Goal: Contribute content

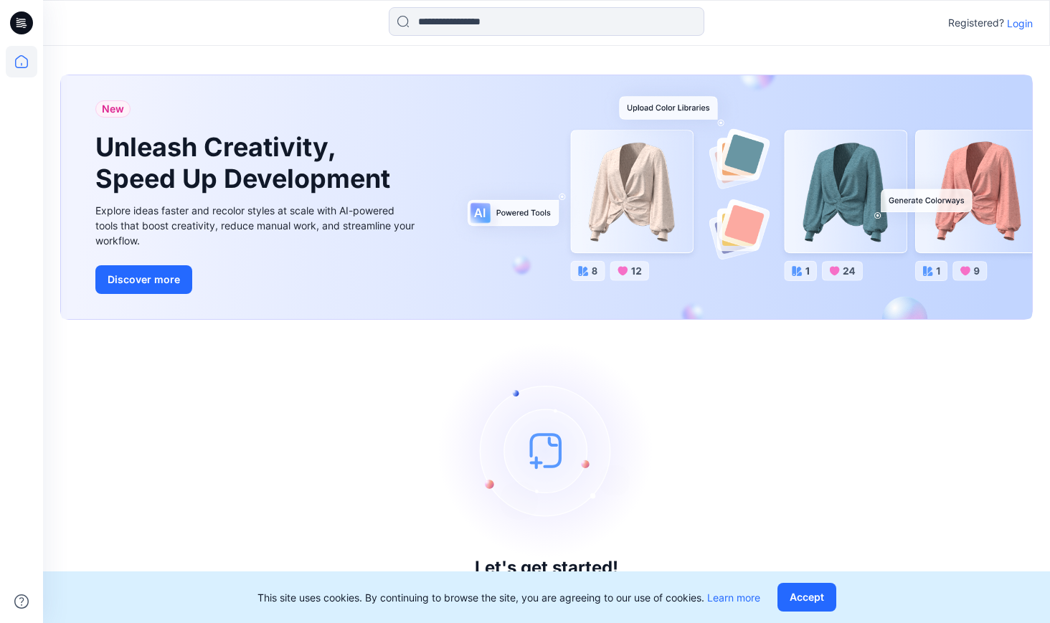
click at [1024, 24] on p "Login" at bounding box center [1020, 23] width 26 height 15
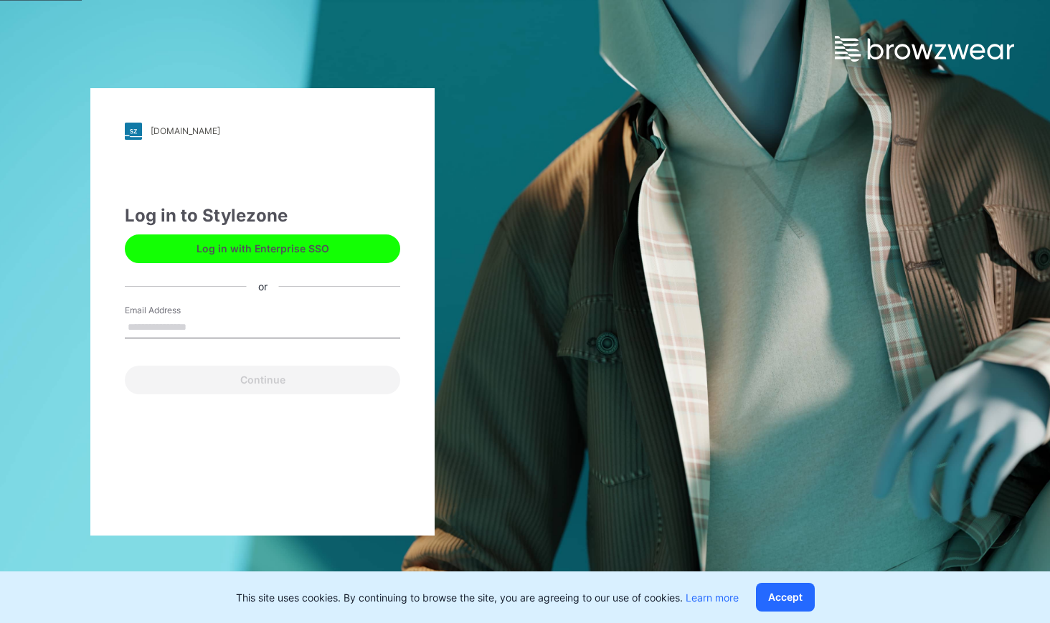
type input "**********"
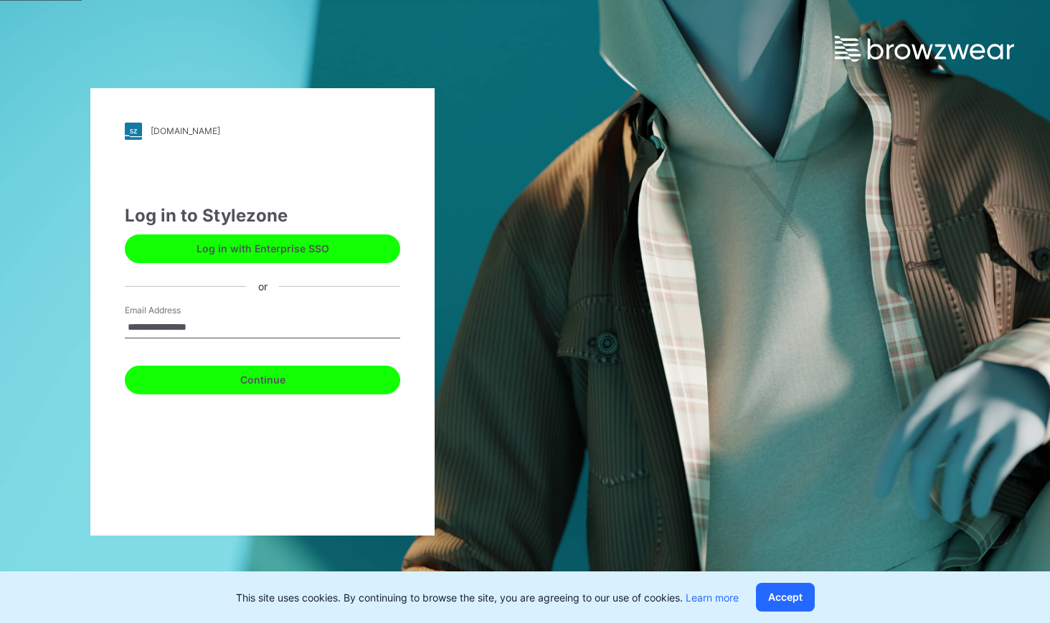
click at [249, 374] on button "Continue" at bounding box center [262, 380] width 275 height 29
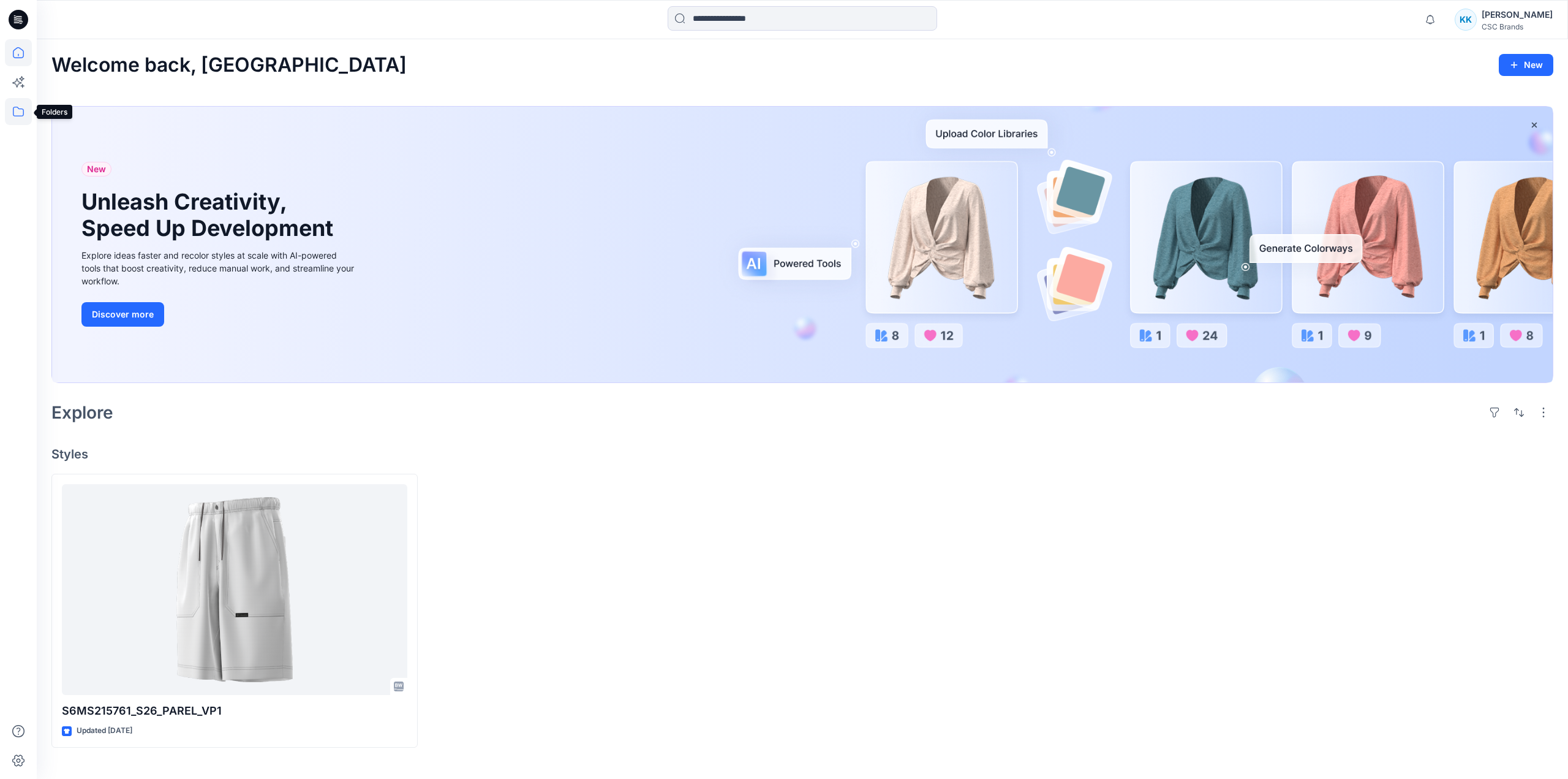
click at [14, 118] on icon at bounding box center [19, 112] width 27 height 27
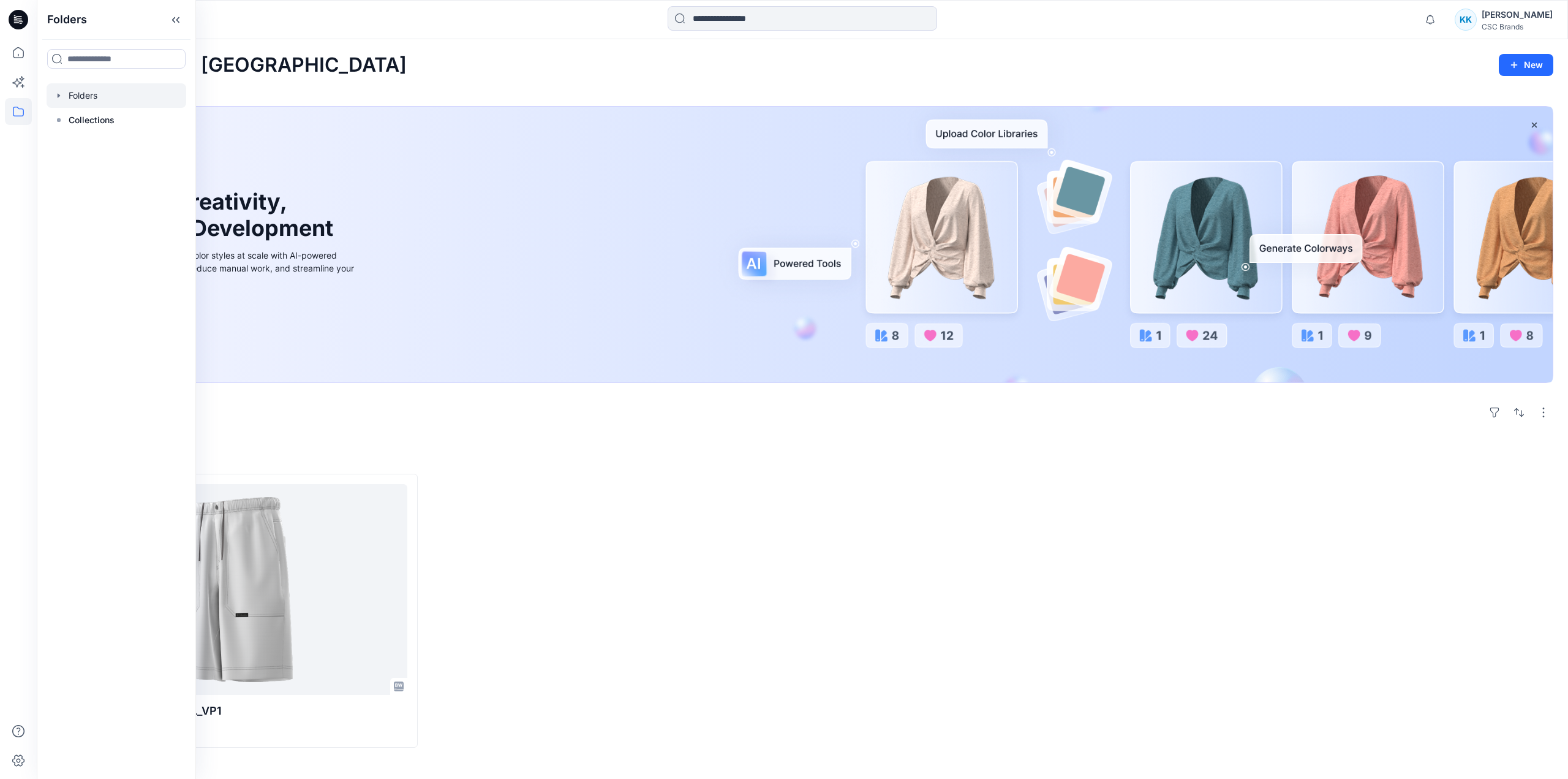
click at [60, 93] on icon "button" at bounding box center [58, 95] width 9 height 9
click at [71, 121] on icon "button" at bounding box center [71, 120] width 3 height 4
click at [120, 143] on p "F26 Development" at bounding box center [129, 144] width 73 height 15
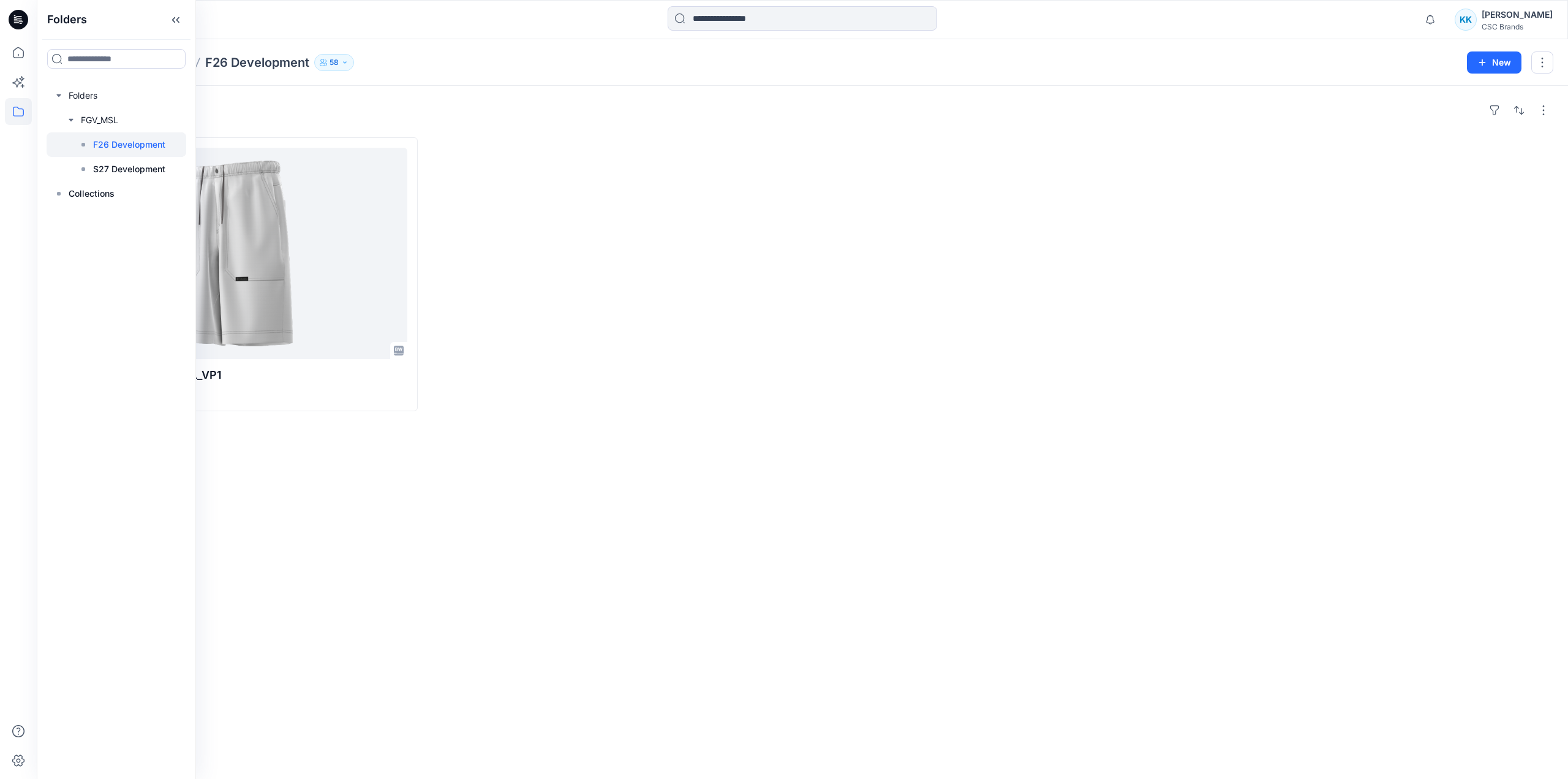
click at [634, 240] on div at bounding box center [613, 274] width 366 height 274
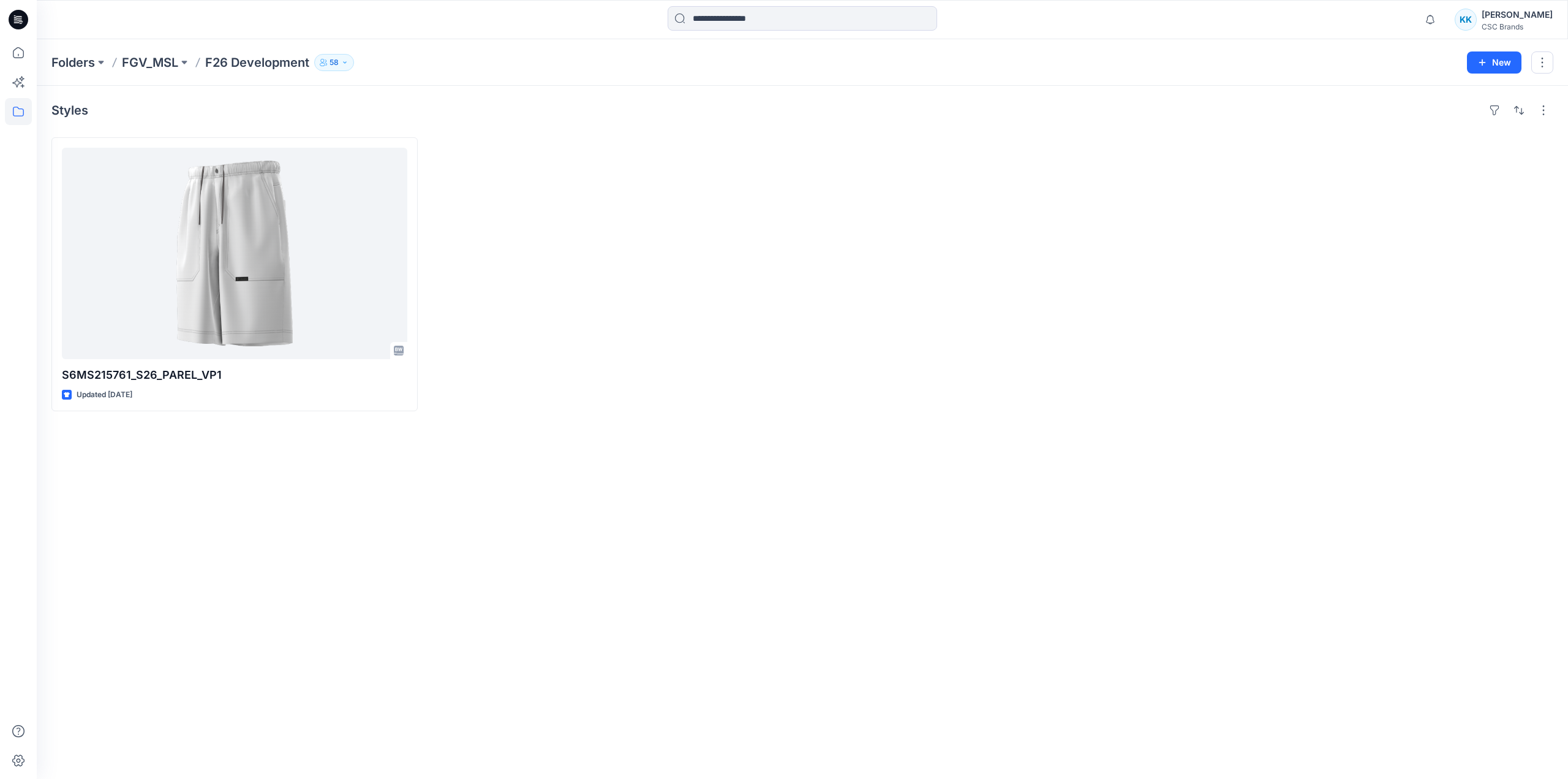
click at [634, 240] on div at bounding box center [613, 274] width 366 height 274
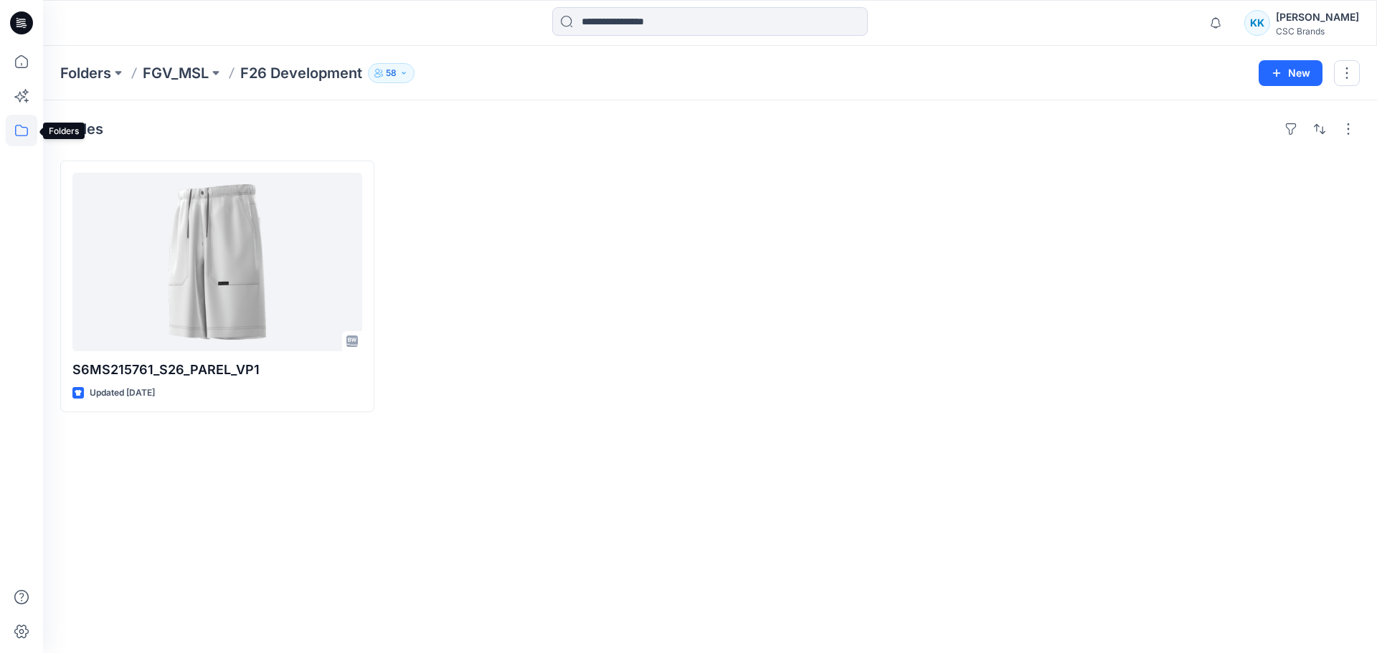
click at [29, 134] on icon at bounding box center [22, 131] width 32 height 32
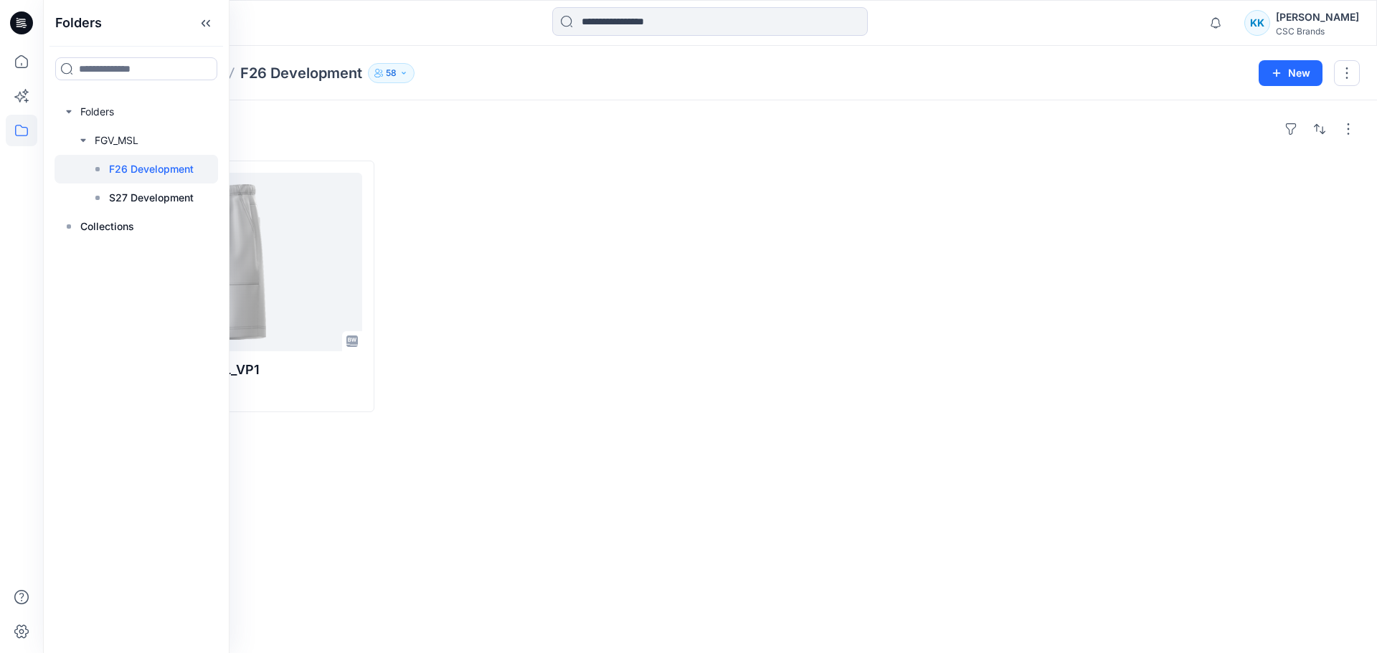
click at [153, 172] on p "F26 Development" at bounding box center [151, 169] width 85 height 17
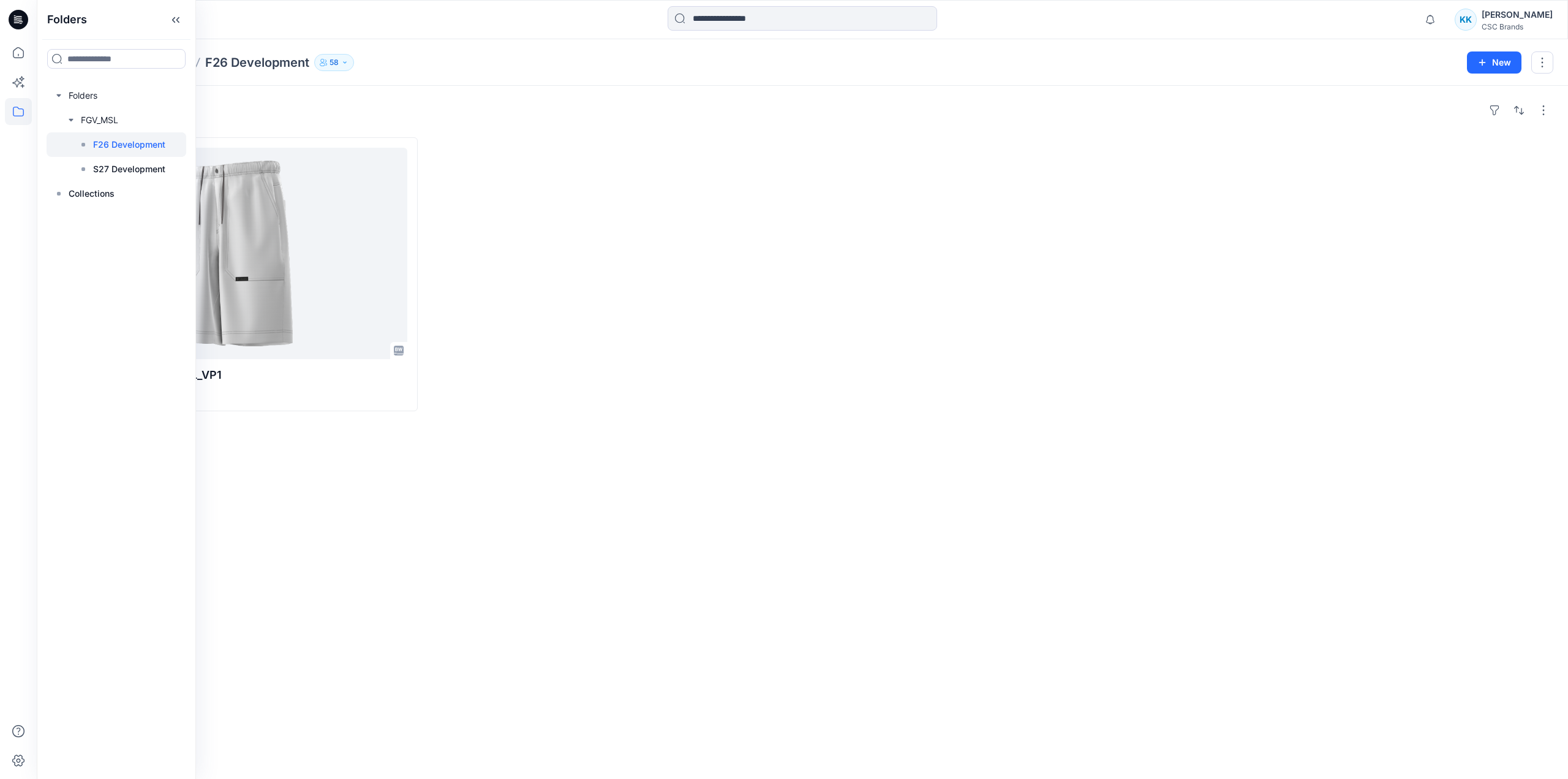
click at [688, 204] on div at bounding box center [613, 274] width 366 height 274
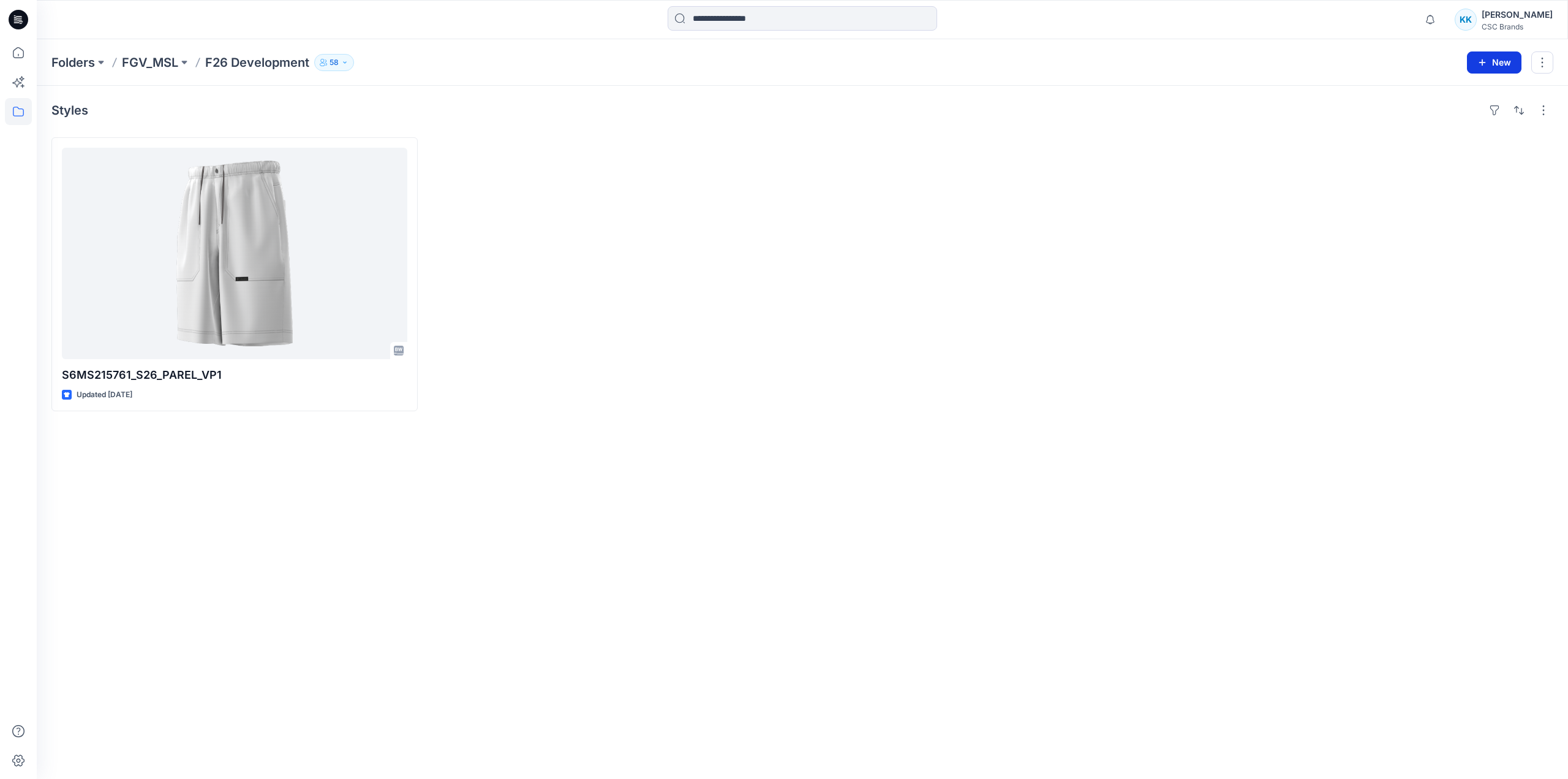
click at [1167, 60] on button "New" at bounding box center [1495, 62] width 55 height 22
click at [1167, 97] on p "New Style" at bounding box center [1456, 92] width 41 height 15
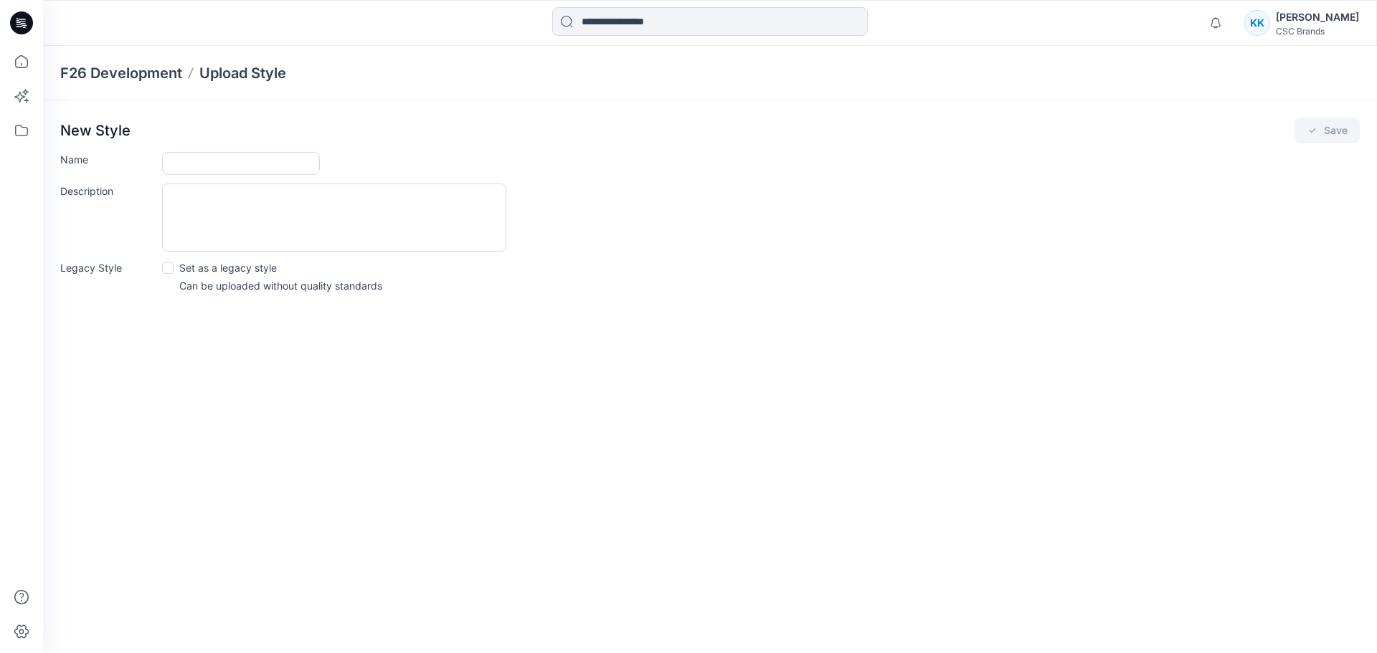
click at [957, 313] on div "New Style Save Name Description Legacy Style Set as a legacy style Can be uploa…" at bounding box center [710, 209] width 1334 height 219
click at [846, 175] on form "Name Description Legacy Style Set as a legacy style Can be uploaded without qua…" at bounding box center [710, 222] width 1300 height 141
click at [26, 24] on icon at bounding box center [24, 23] width 6 height 1
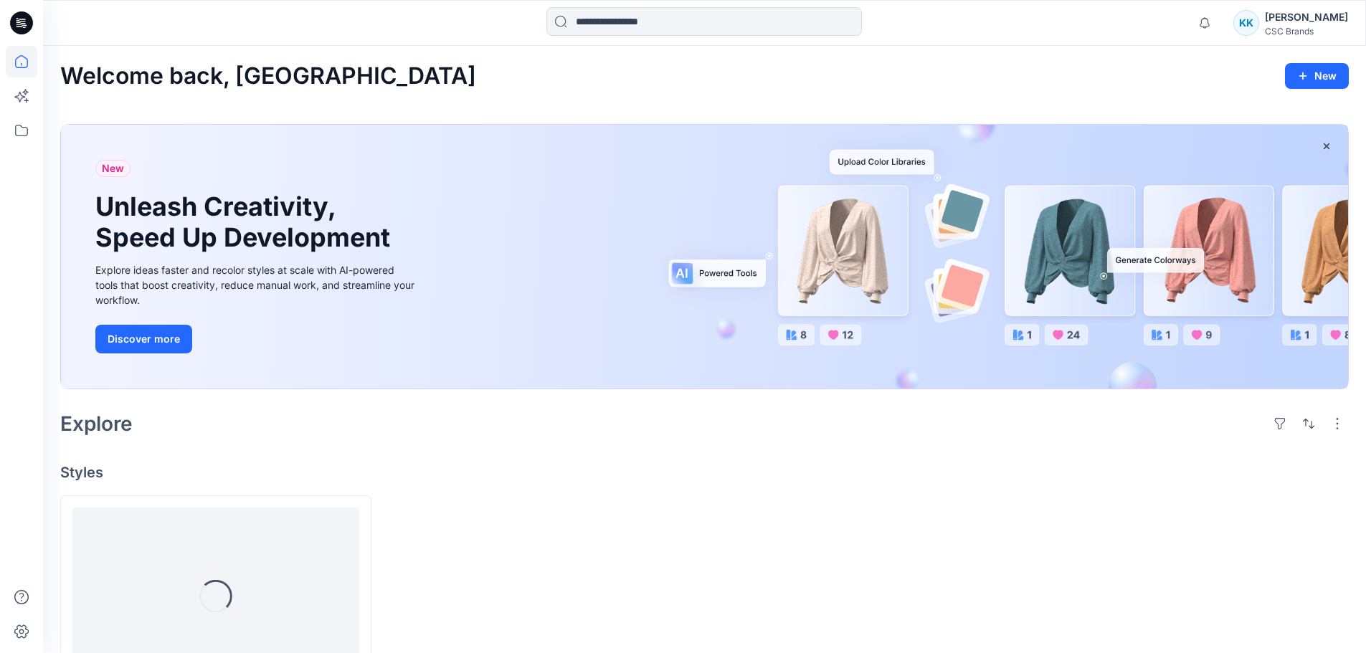
click at [1311, 27] on div "CSC Brands" at bounding box center [1306, 31] width 83 height 11
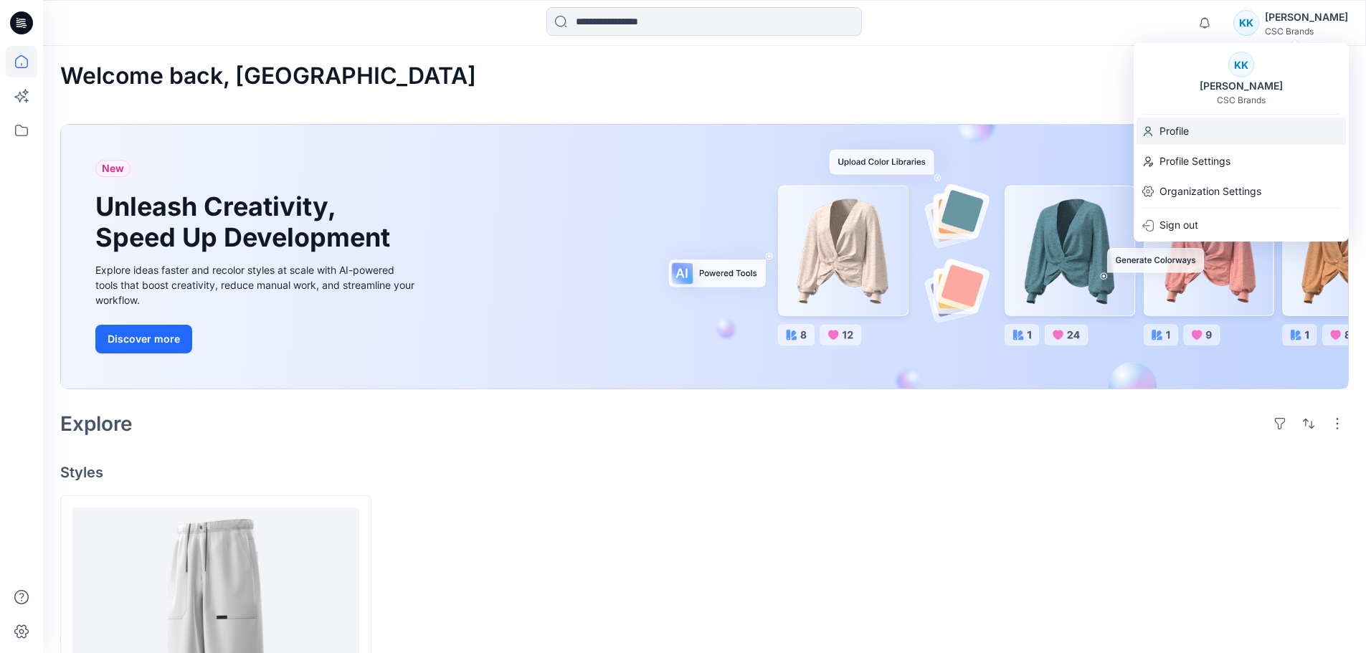
click at [1224, 126] on div "Profile" at bounding box center [1241, 131] width 209 height 27
